Goal: Answer question/provide support: Share knowledge or assist other users

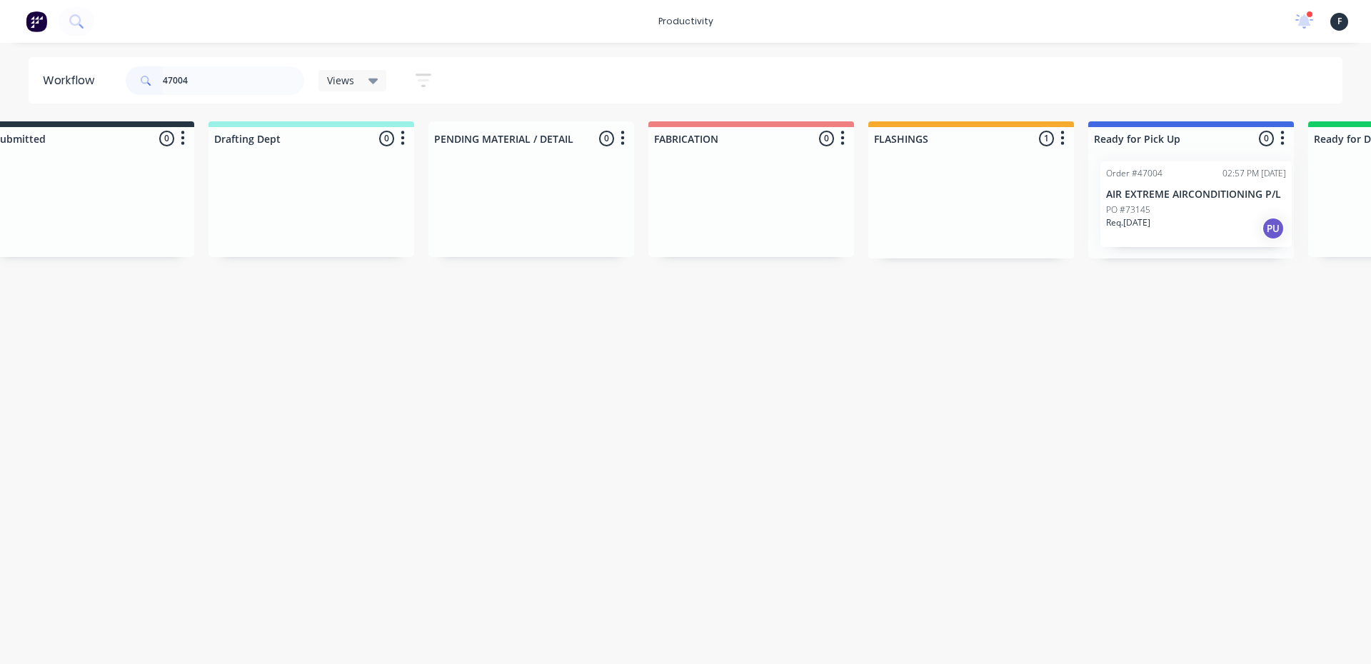
drag, startPoint x: 978, startPoint y: 207, endPoint x: 1170, endPoint y: 208, distance: 192.1
click at [1170, 208] on div "Submitted 0 Sort By Created date Required date Order number Customer name Most …" at bounding box center [1137, 189] width 2381 height 137
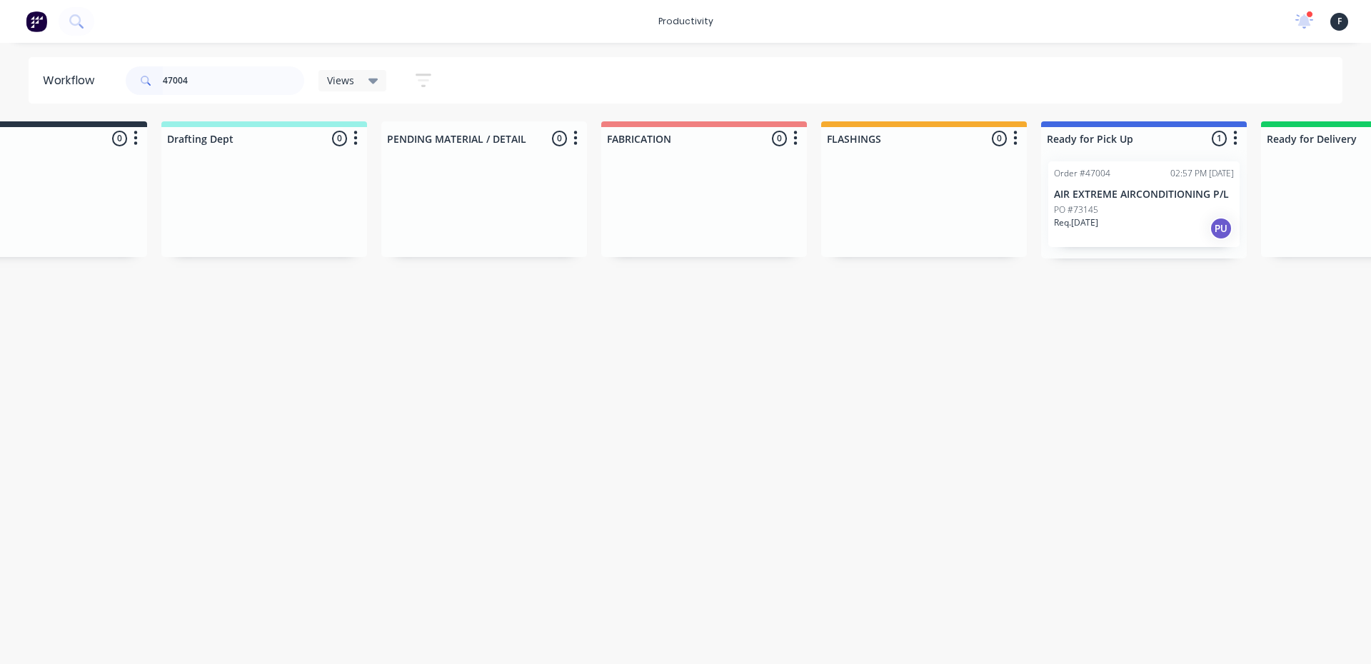
type input "47004"
click at [1117, 214] on div "PO #73145" at bounding box center [1144, 209] width 180 height 13
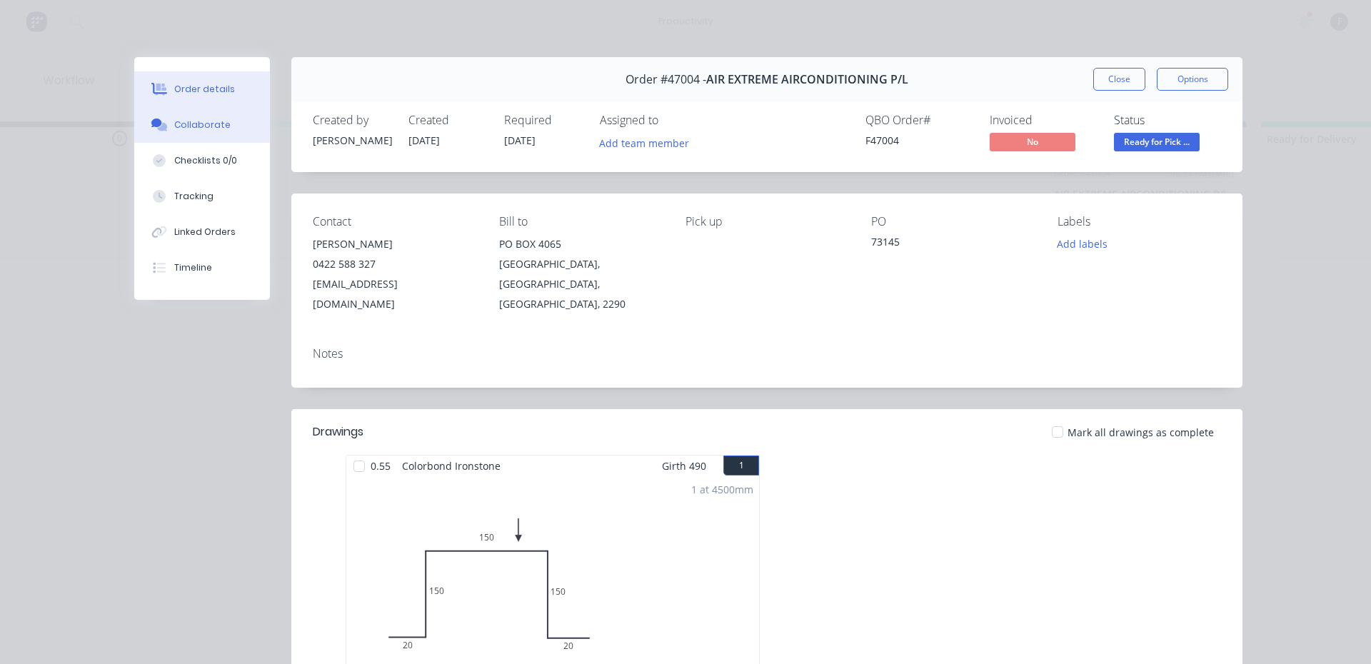
click at [215, 130] on div "Collaborate" at bounding box center [202, 125] width 56 height 13
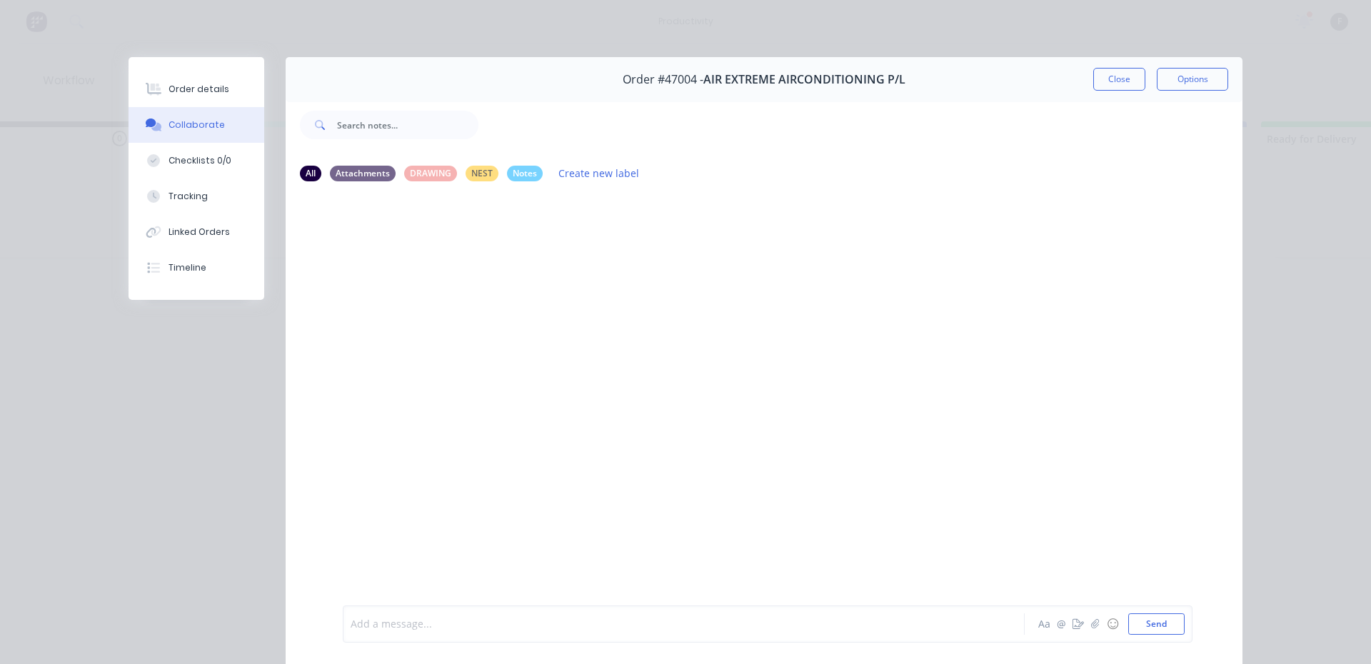
click at [631, 625] on div at bounding box center [663, 624] width 625 height 15
click at [1120, 79] on button "Close" at bounding box center [1119, 79] width 52 height 23
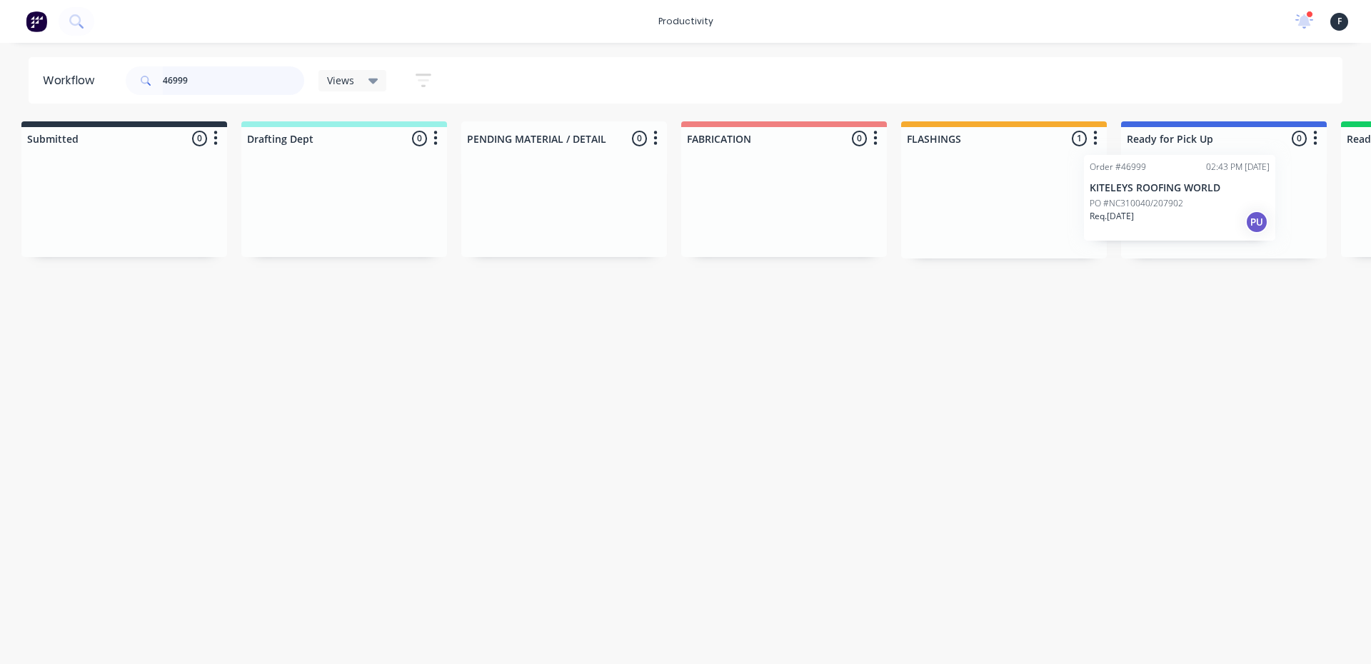
scroll to position [0, 14]
drag, startPoint x: 1012, startPoint y: 205, endPoint x: 1210, endPoint y: 196, distance: 197.3
click at [1210, 196] on div "Submitted 0 Sort By Created date Required date Order number Customer name Most …" at bounding box center [1165, 189] width 2381 height 137
type input "46999"
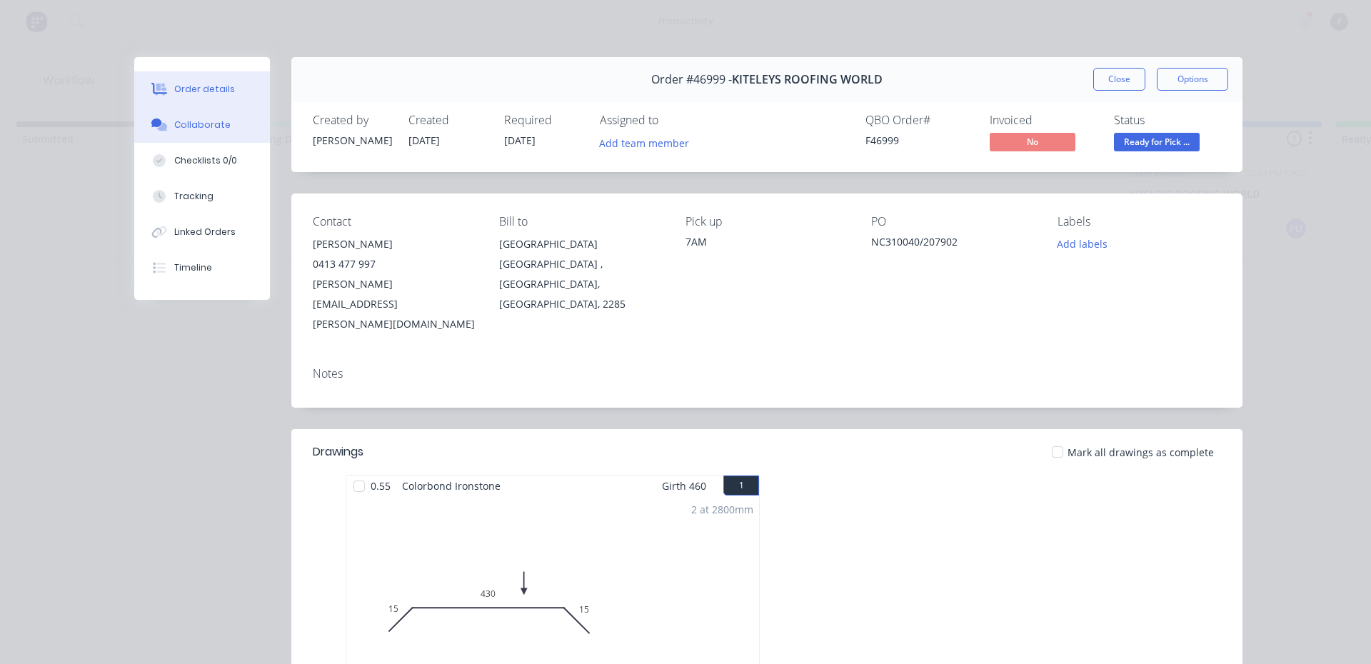
click at [226, 124] on button "Collaborate" at bounding box center [202, 125] width 136 height 36
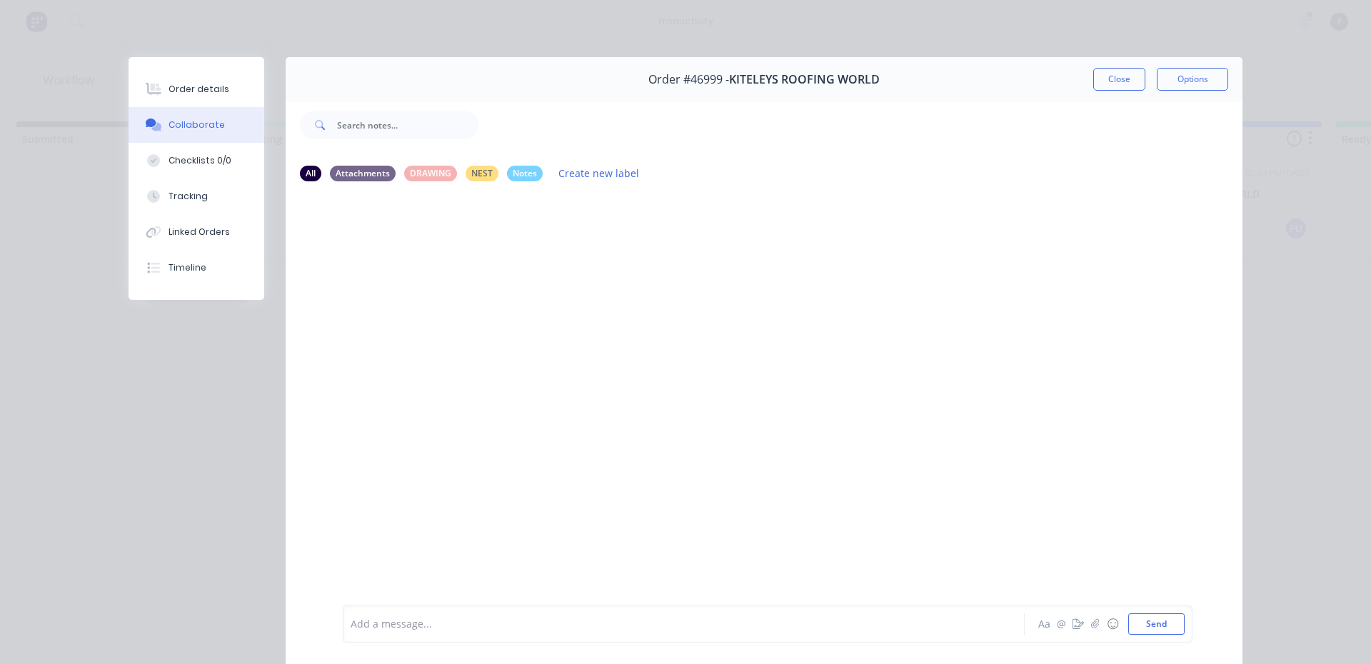
click at [597, 628] on div at bounding box center [663, 624] width 625 height 15
click at [1094, 82] on button "Close" at bounding box center [1119, 79] width 52 height 23
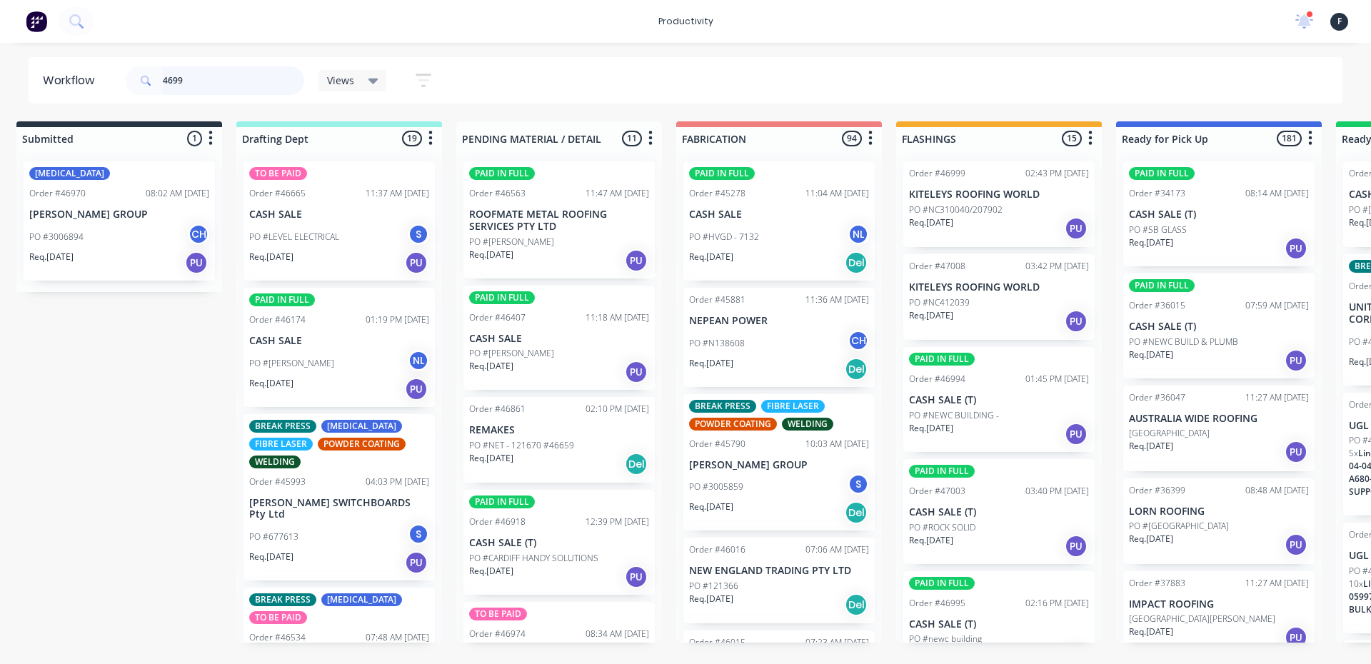
type input "46999"
